Goal: Navigation & Orientation: Find specific page/section

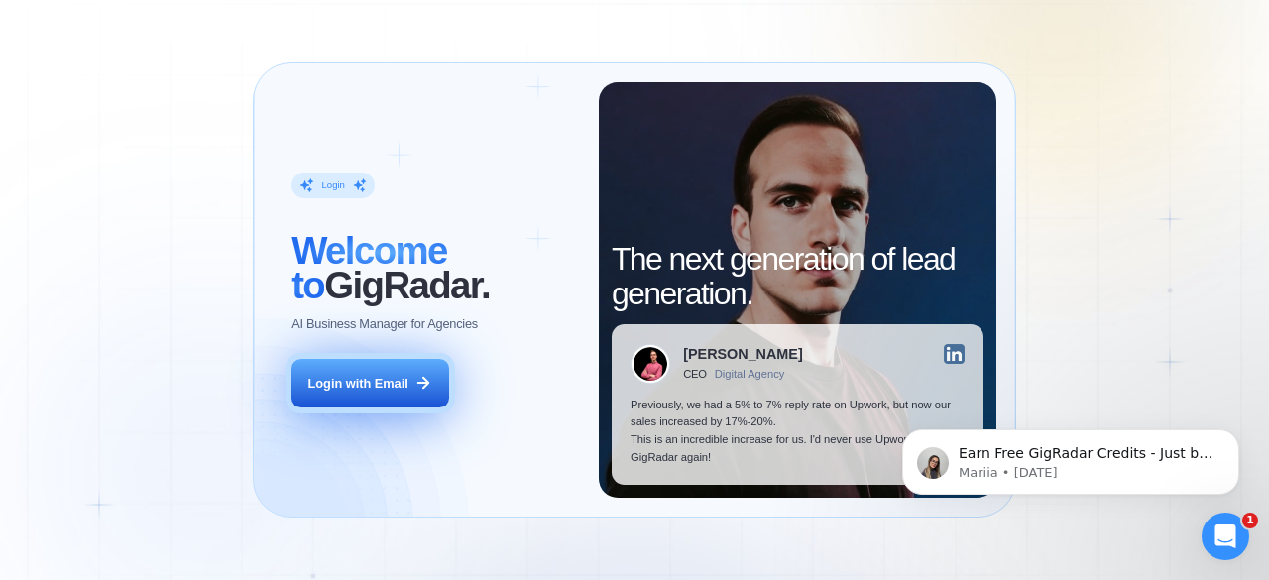
click at [357, 385] on div "Login with Email" at bounding box center [358, 384] width 100 height 18
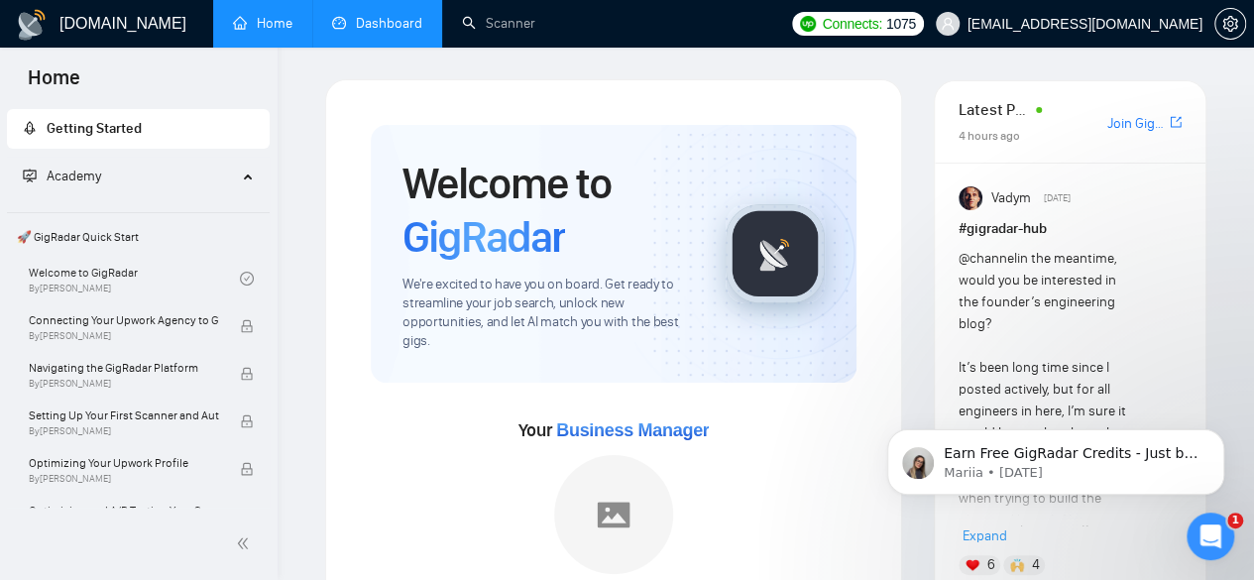
click at [362, 29] on link "Dashboard" at bounding box center [377, 23] width 90 height 17
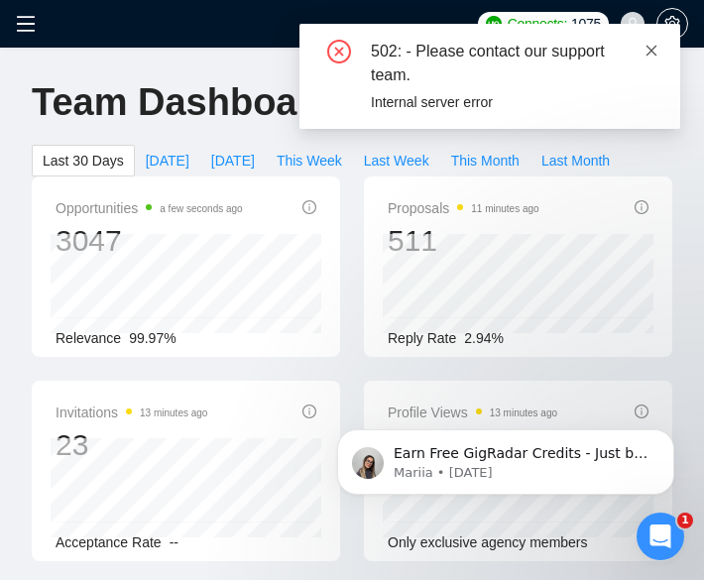
click at [649, 55] on icon "close" at bounding box center [651, 51] width 14 height 14
